Goal: Information Seeking & Learning: Learn about a topic

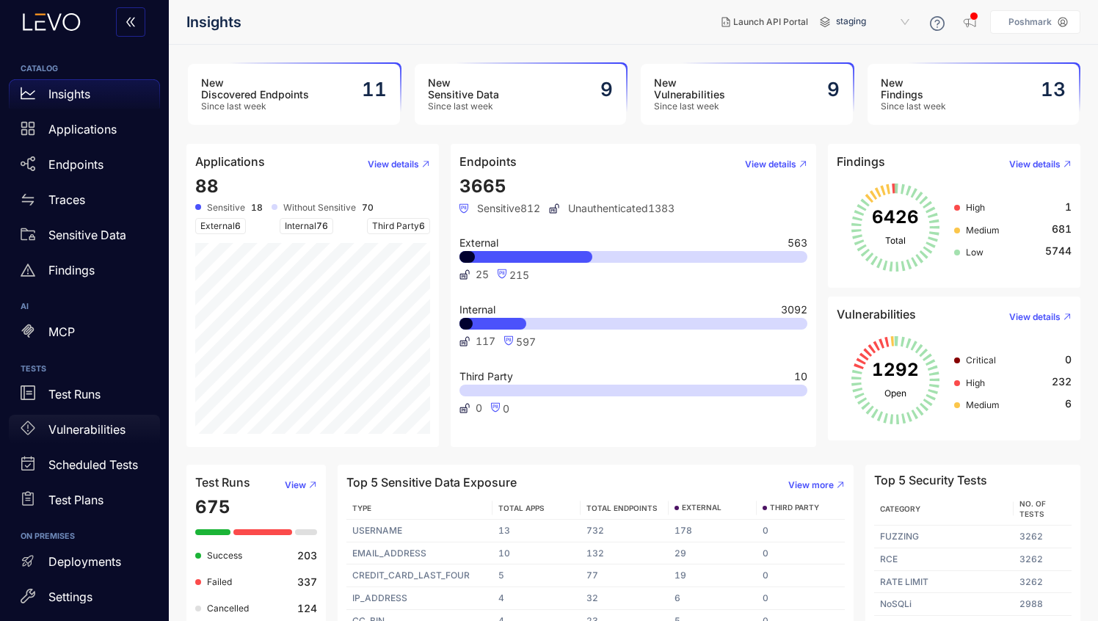
click at [65, 419] on div "Vulnerabilities" at bounding box center [84, 429] width 151 height 29
